Goal: Transaction & Acquisition: Download file/media

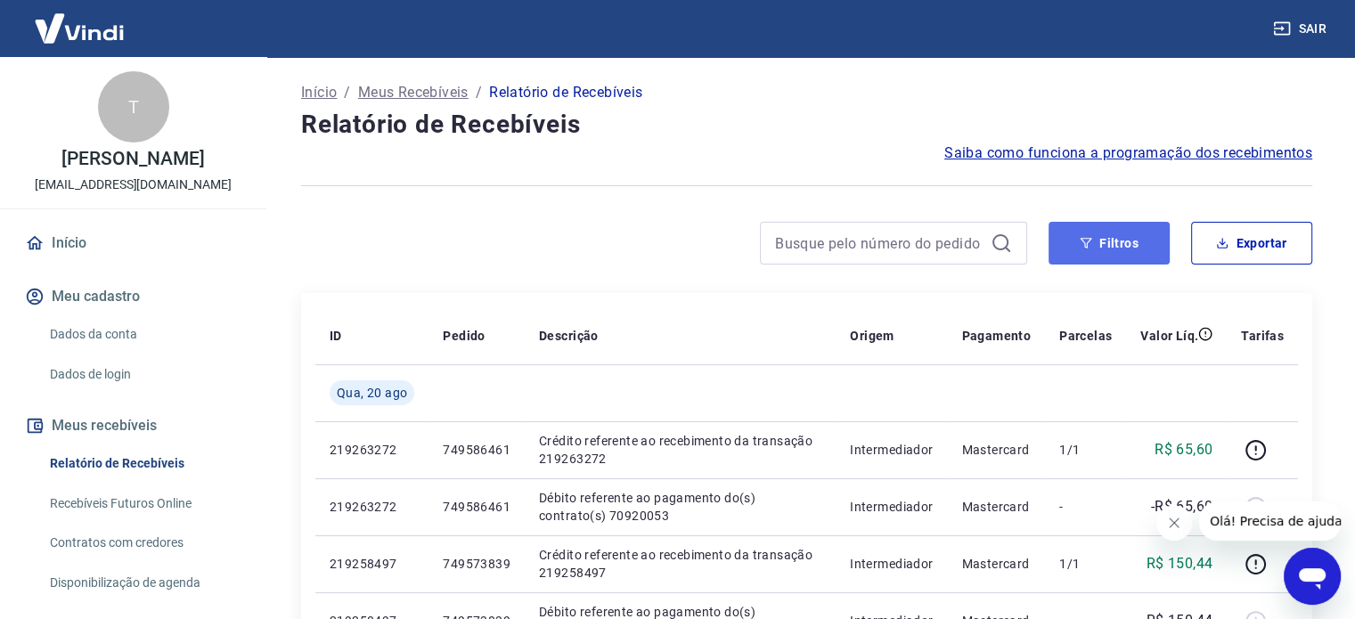
click at [1090, 248] on icon "button" at bounding box center [1086, 243] width 12 height 12
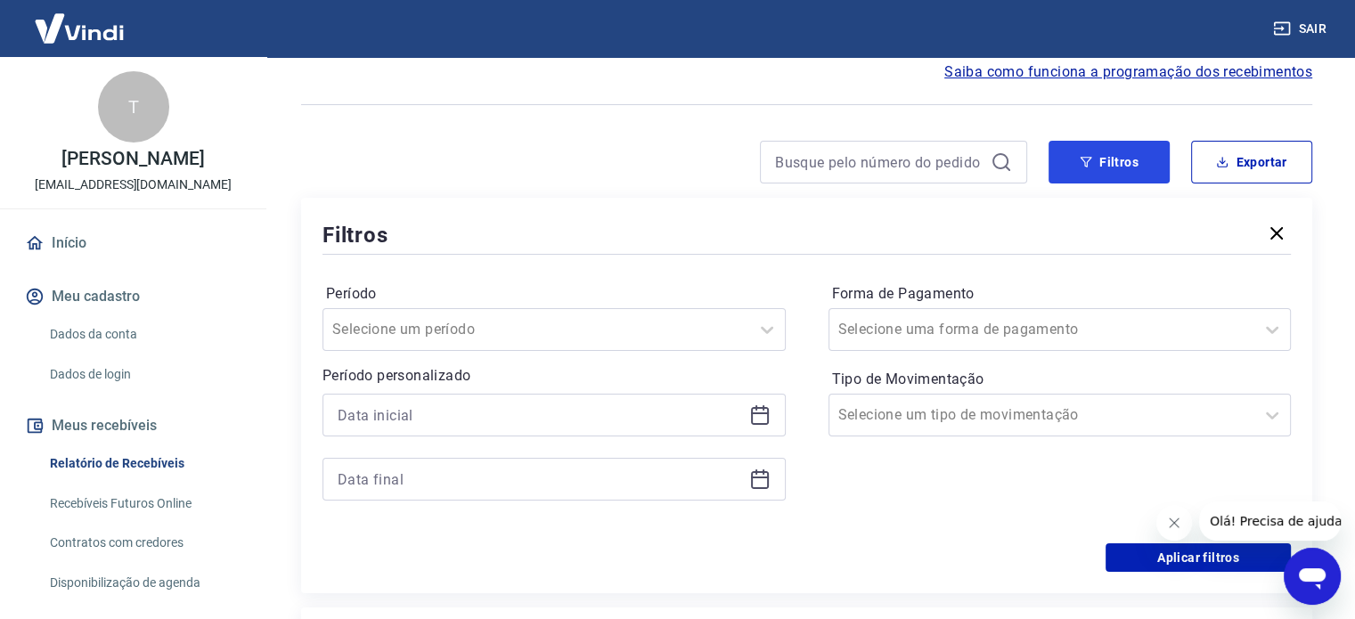
scroll to position [267, 0]
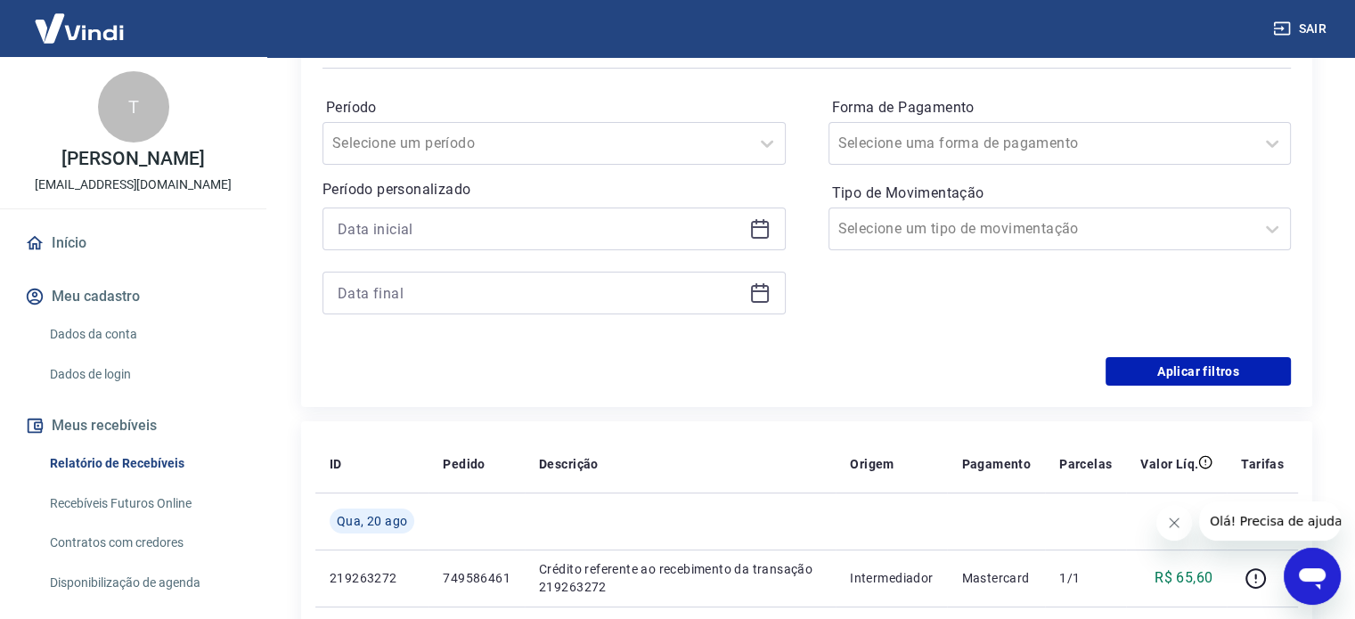
click at [760, 225] on icon at bounding box center [759, 228] width 21 height 21
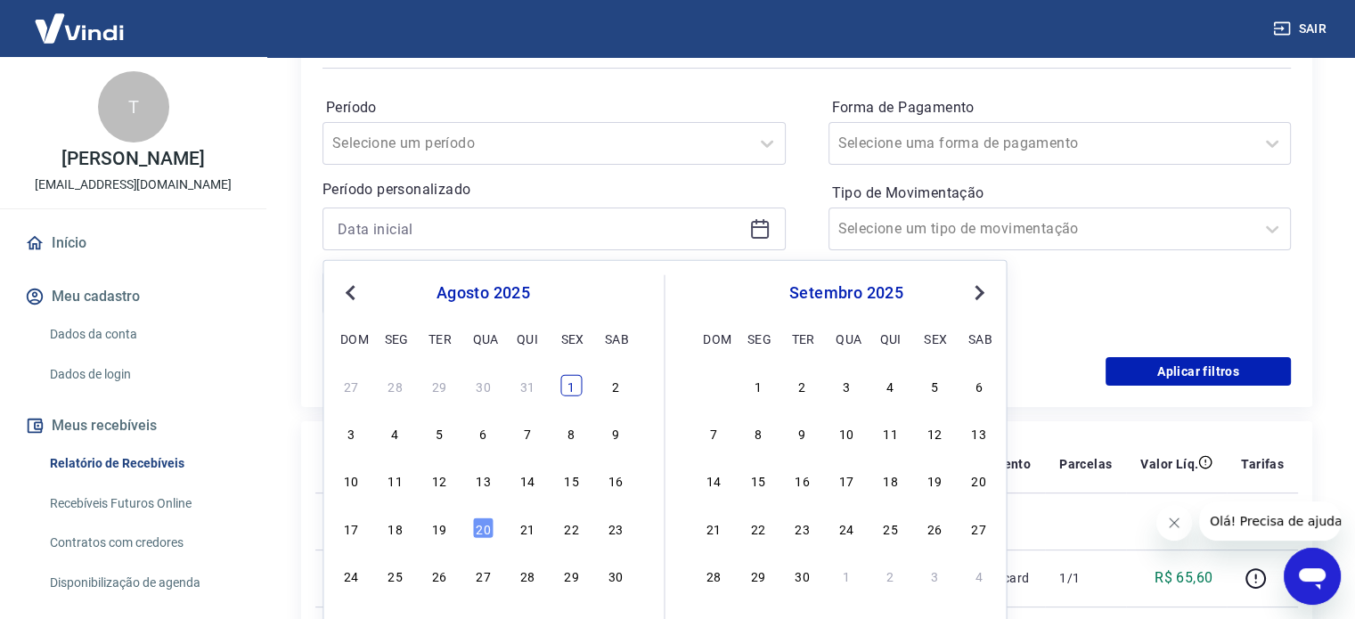
click at [570, 386] on div "1" at bounding box center [570, 385] width 21 height 21
type input "[DATE]"
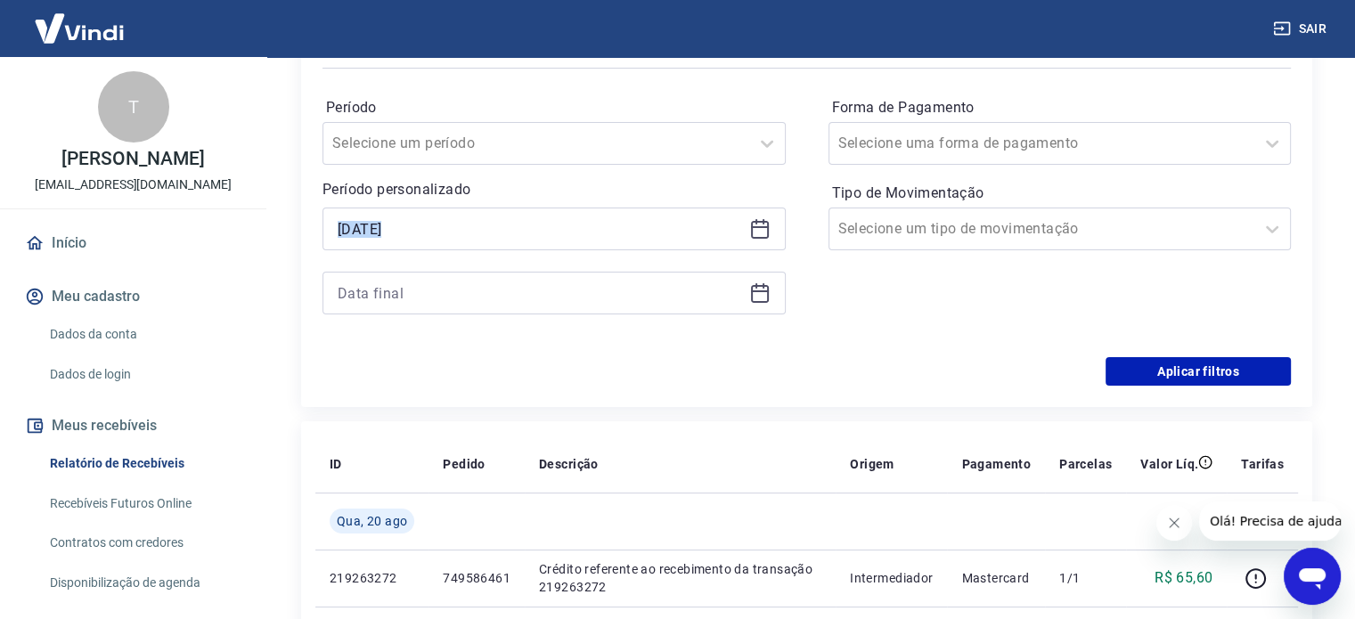
drag, startPoint x: 759, startPoint y: 225, endPoint x: 799, endPoint y: 259, distance: 52.5
click at [799, 259] on div "Período Selecione um período Período personalizado Selected date: [DATE] [DATE]…" at bounding box center [807, 214] width 968 height 285
click at [766, 278] on div at bounding box center [554, 293] width 463 height 43
click at [766, 290] on icon at bounding box center [760, 294] width 18 height 18
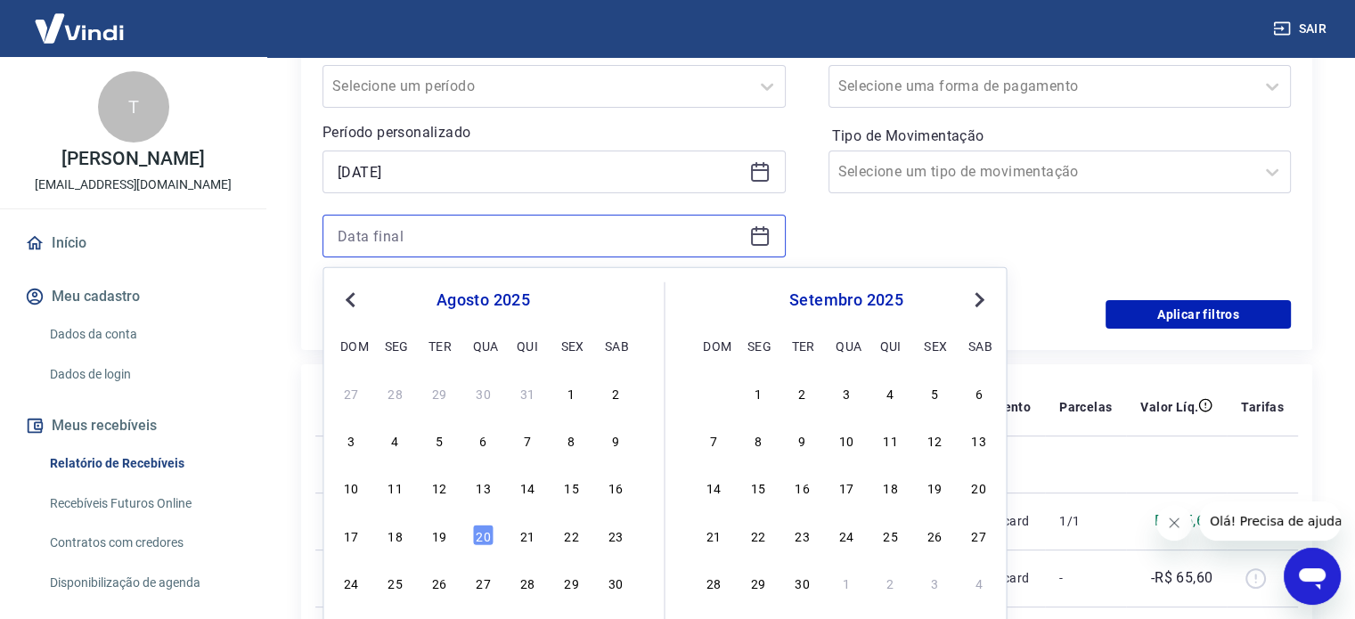
scroll to position [356, 0]
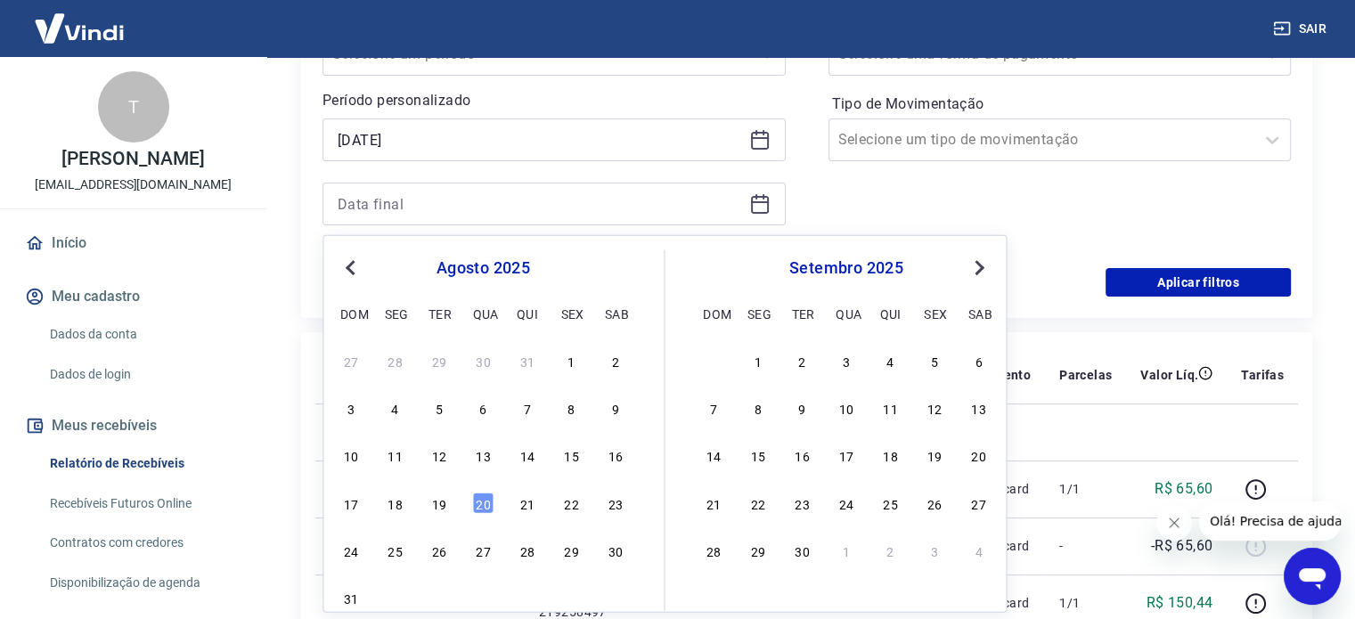
click at [478, 505] on div "20" at bounding box center [482, 502] width 21 height 21
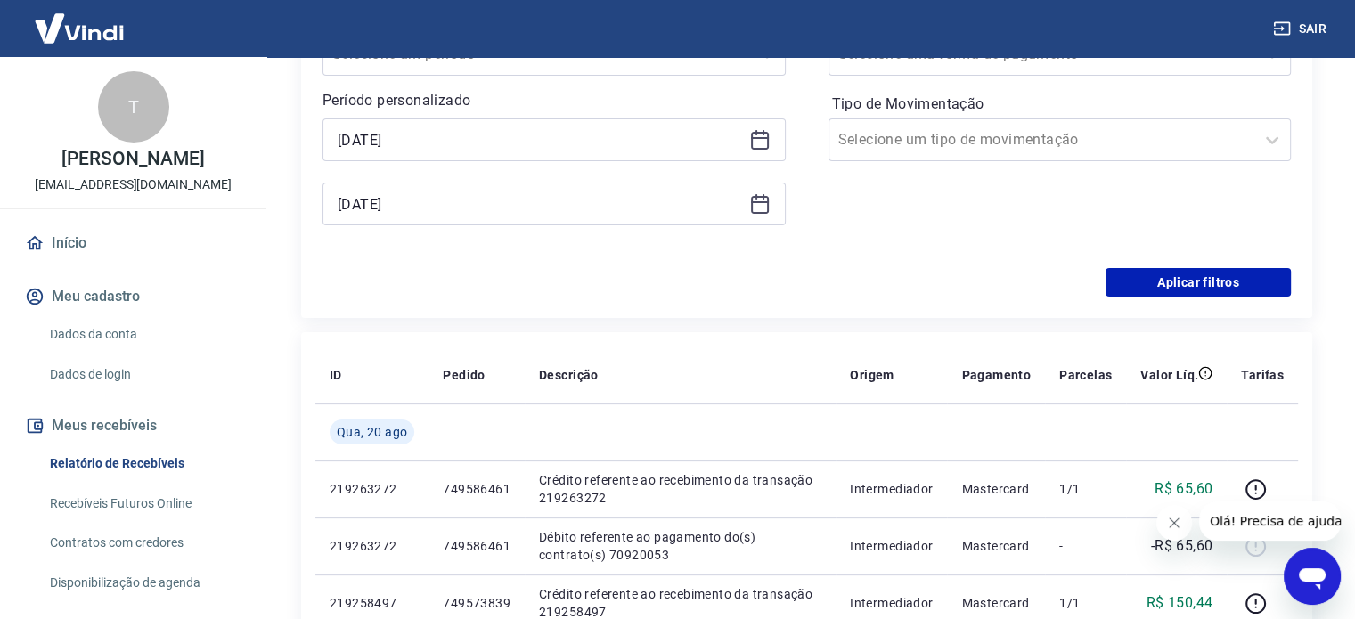
type input "[DATE]"
click at [1164, 294] on button "Aplicar filtros" at bounding box center [1198, 282] width 185 height 29
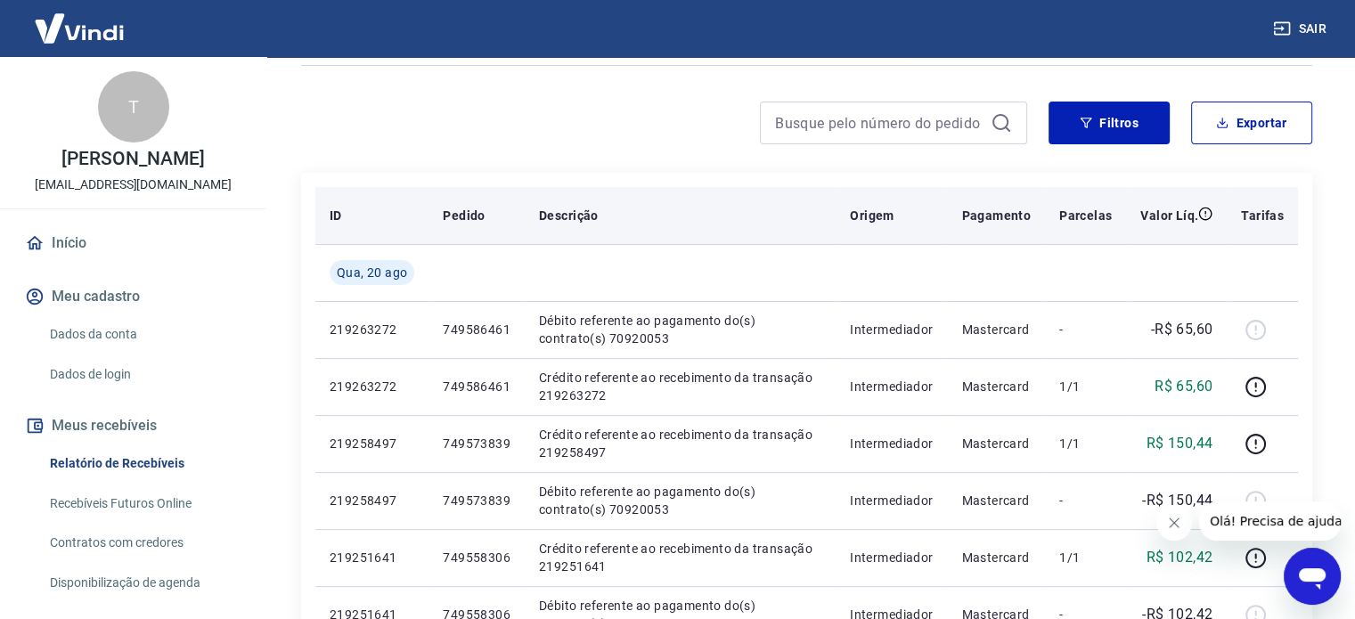
scroll to position [89, 0]
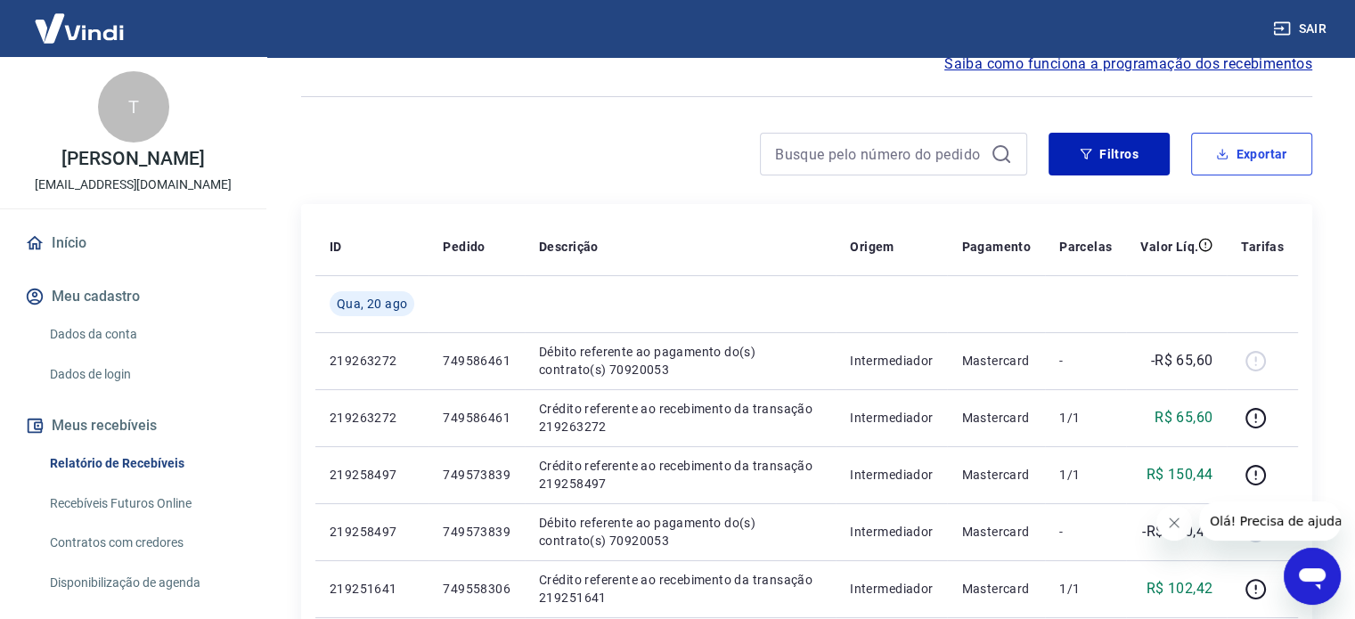
click at [1228, 167] on button "Exportar" at bounding box center [1251, 154] width 121 height 43
type input "[DATE]"
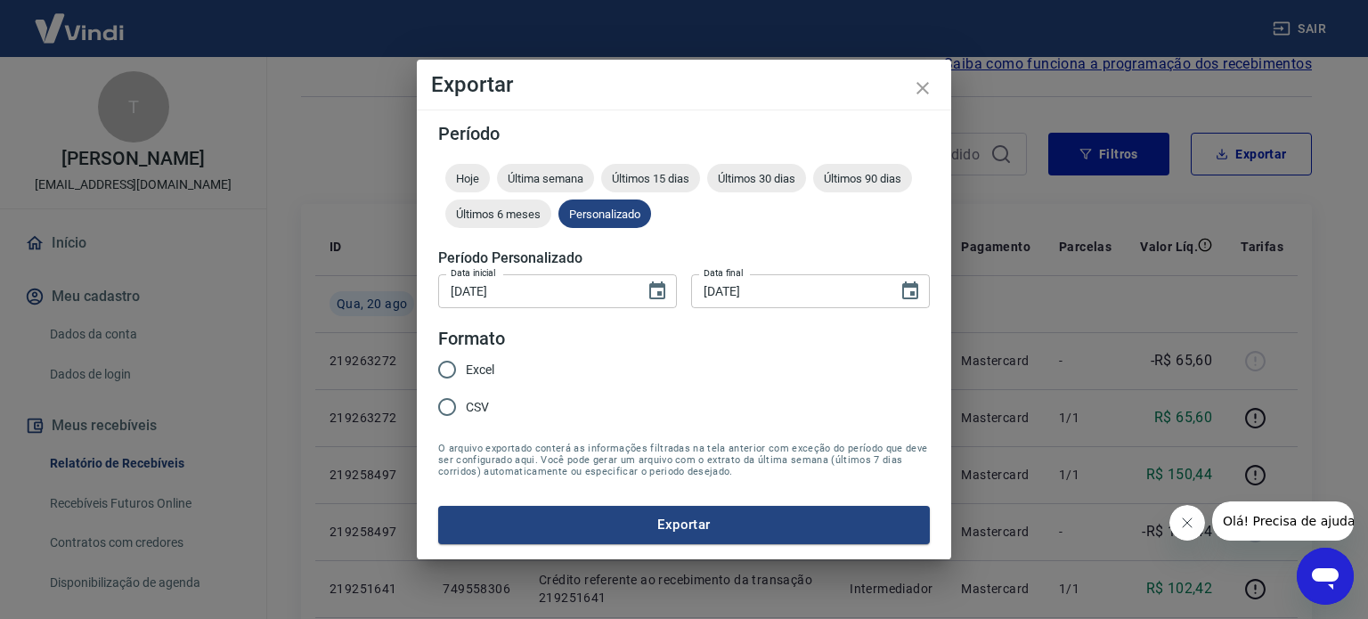
click at [459, 365] on input "Excel" at bounding box center [447, 369] width 37 height 37
radio input "true"
click at [682, 524] on button "Exportar" at bounding box center [684, 524] width 492 height 37
